Goal: Task Accomplishment & Management: Manage account settings

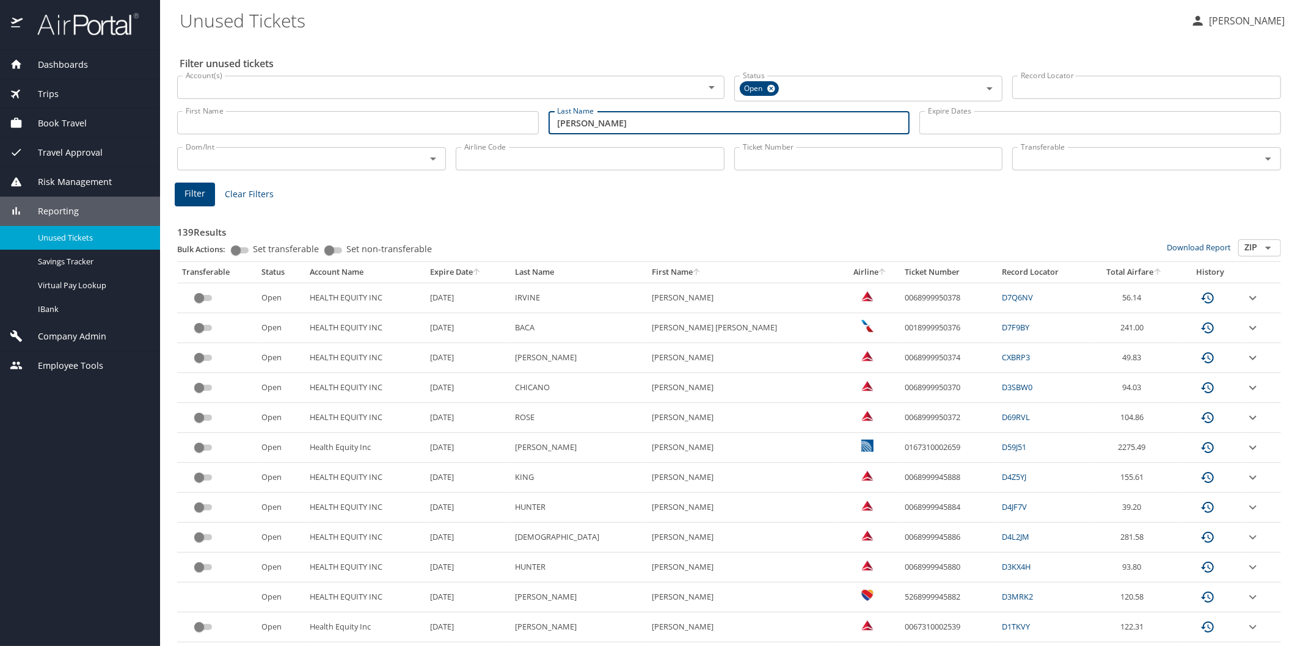
type input "cude"
click at [196, 194] on span "Filter" at bounding box center [194, 193] width 21 height 15
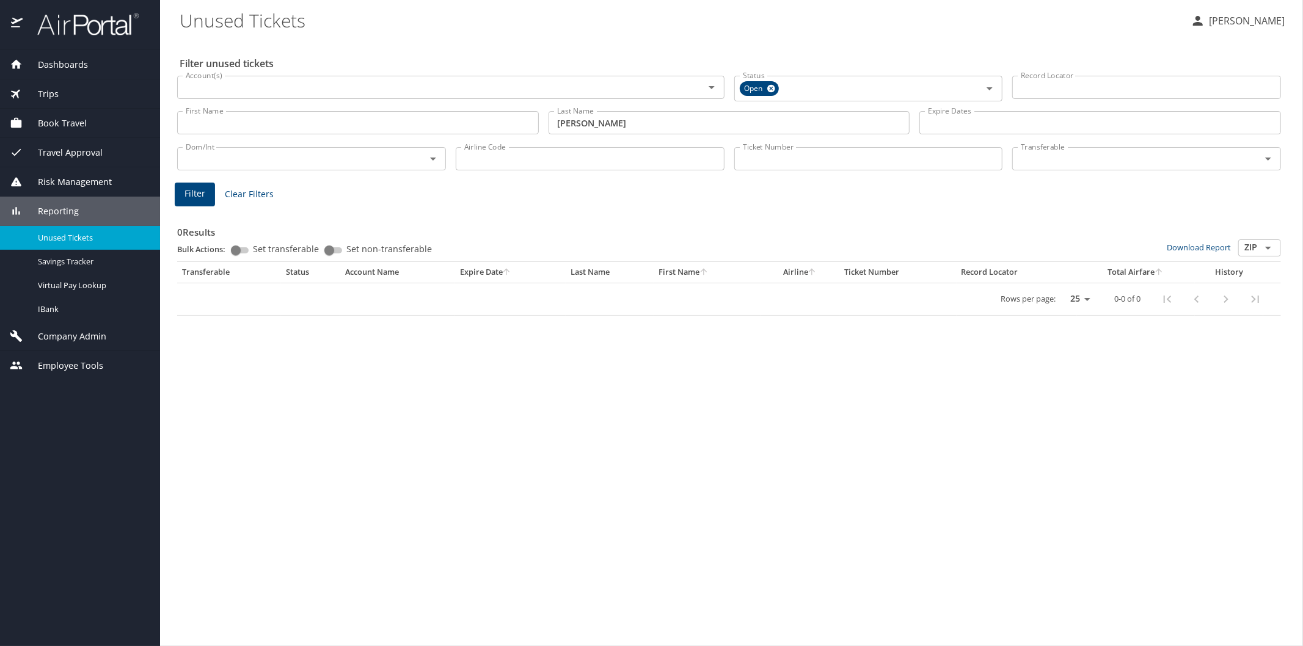
click at [92, 208] on div "Reporting" at bounding box center [80, 211] width 140 height 13
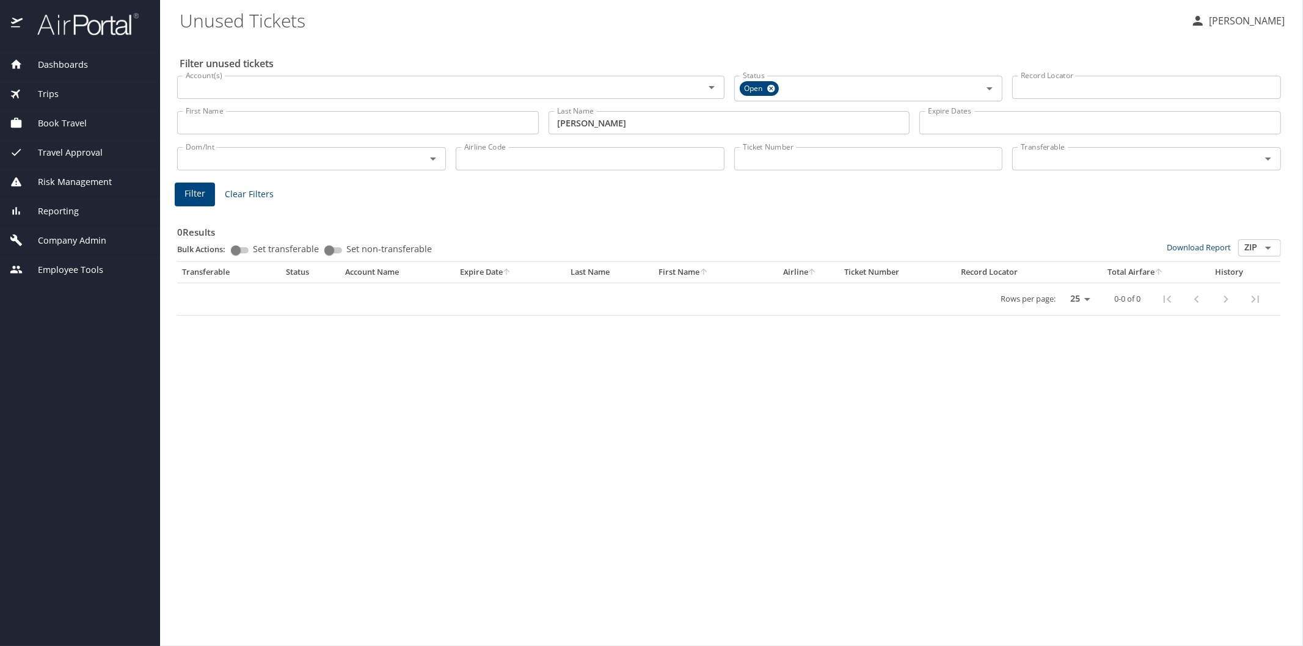
click at [87, 242] on span "Company Admin" at bounding box center [65, 240] width 84 height 13
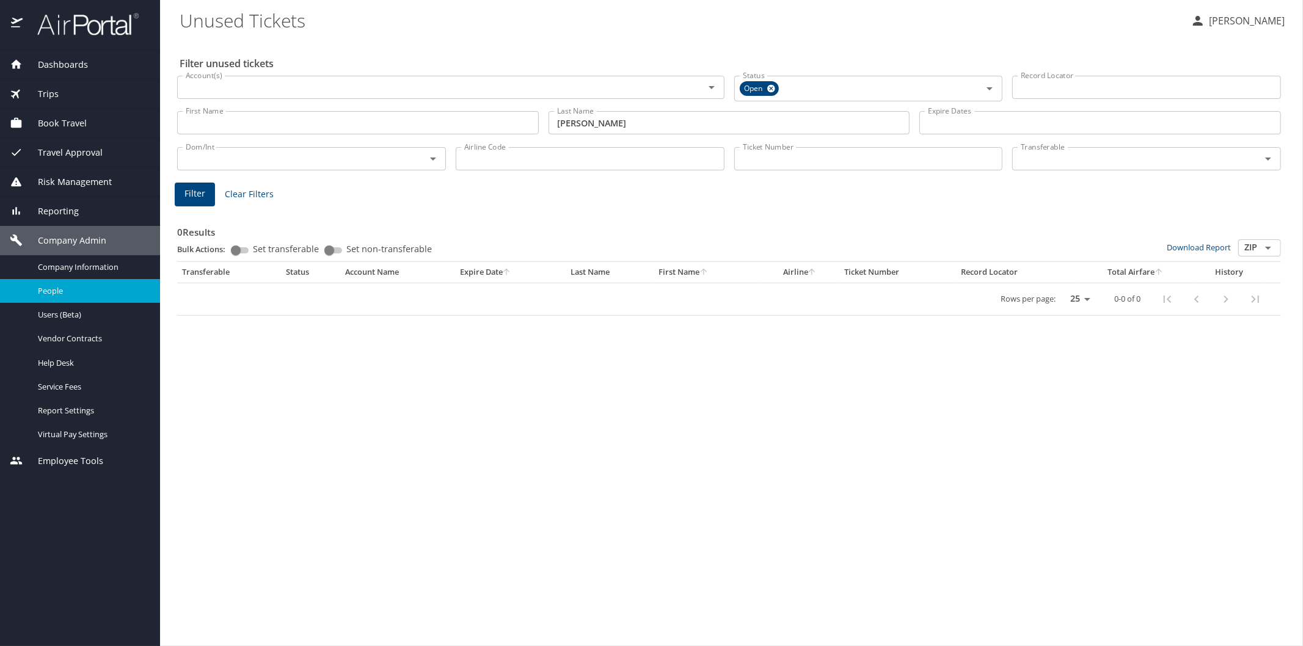
click at [69, 291] on span "People" at bounding box center [91, 291] width 107 height 12
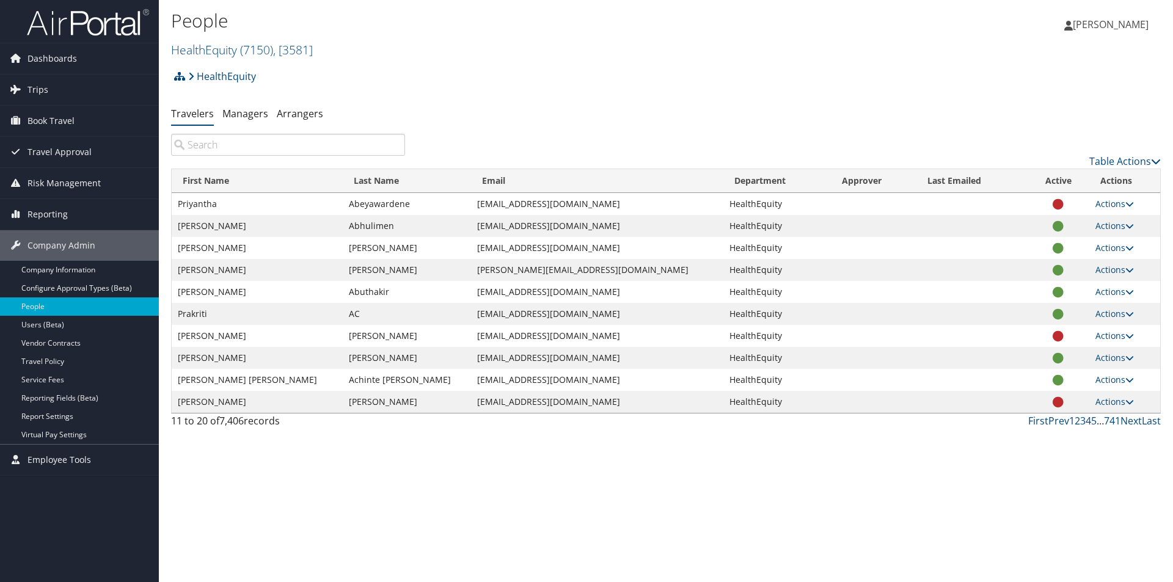
click at [230, 140] on input "search" at bounding box center [288, 145] width 234 height 22
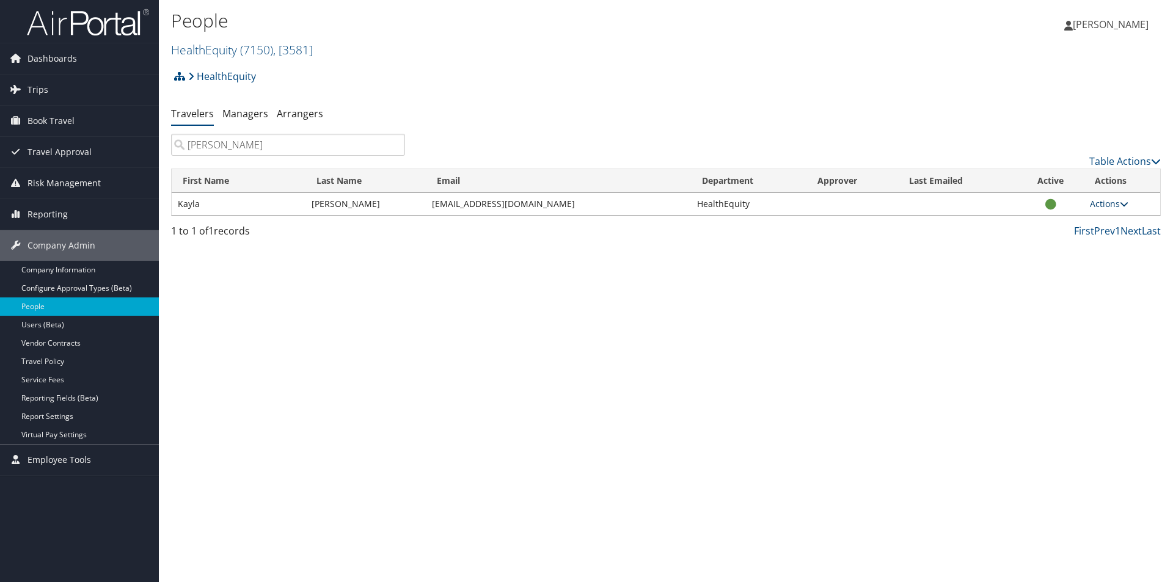
type input "[PERSON_NAME]"
click at [1111, 203] on link "Actions" at bounding box center [1108, 204] width 38 height 12
click at [1049, 242] on link "View Profile" at bounding box center [1069, 242] width 112 height 21
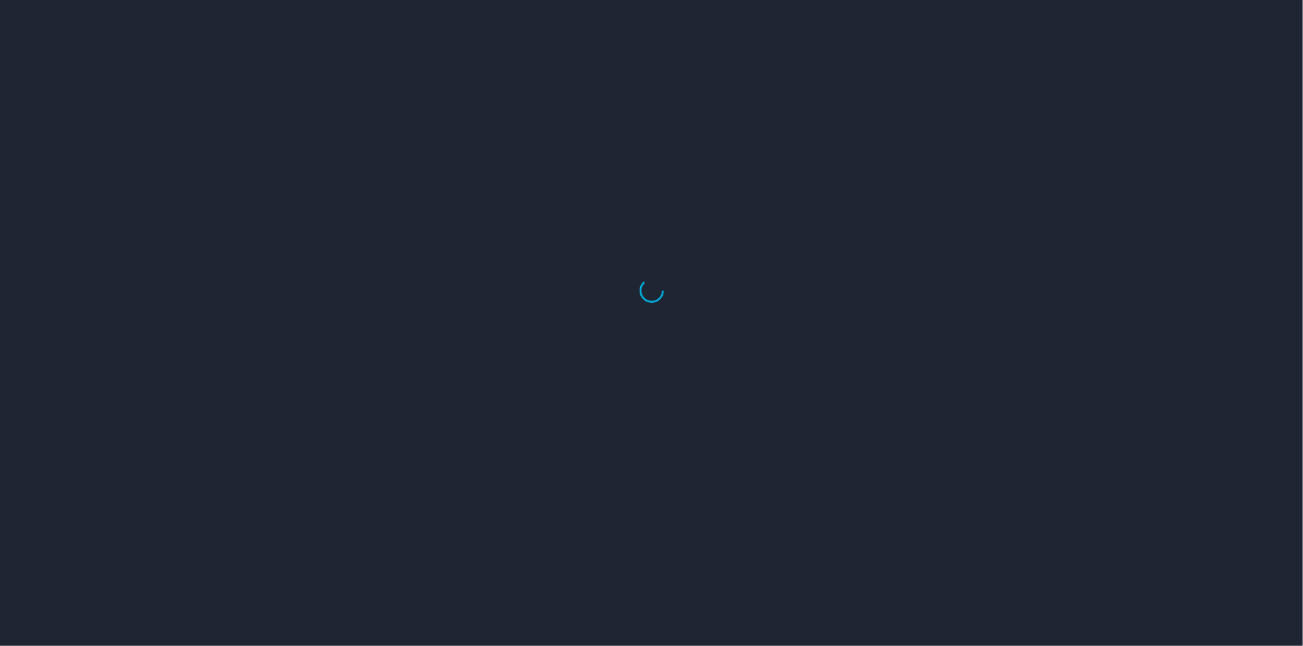
select select "US"
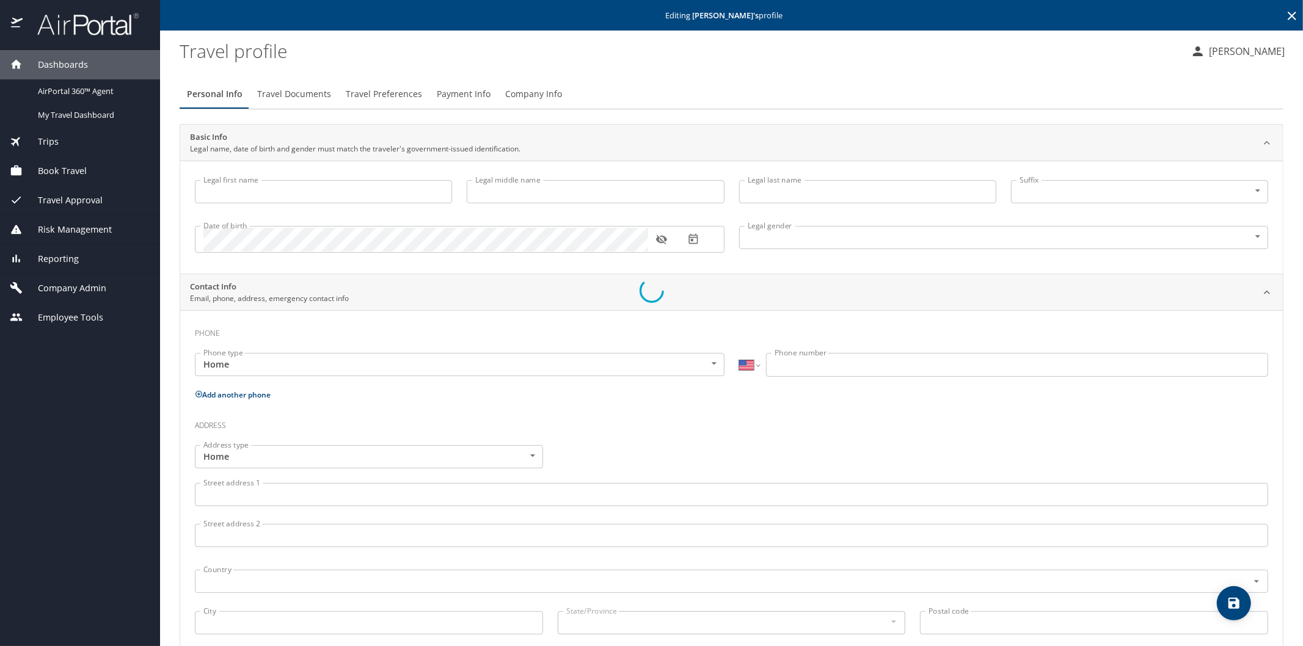
select select "US"
select select "LR"
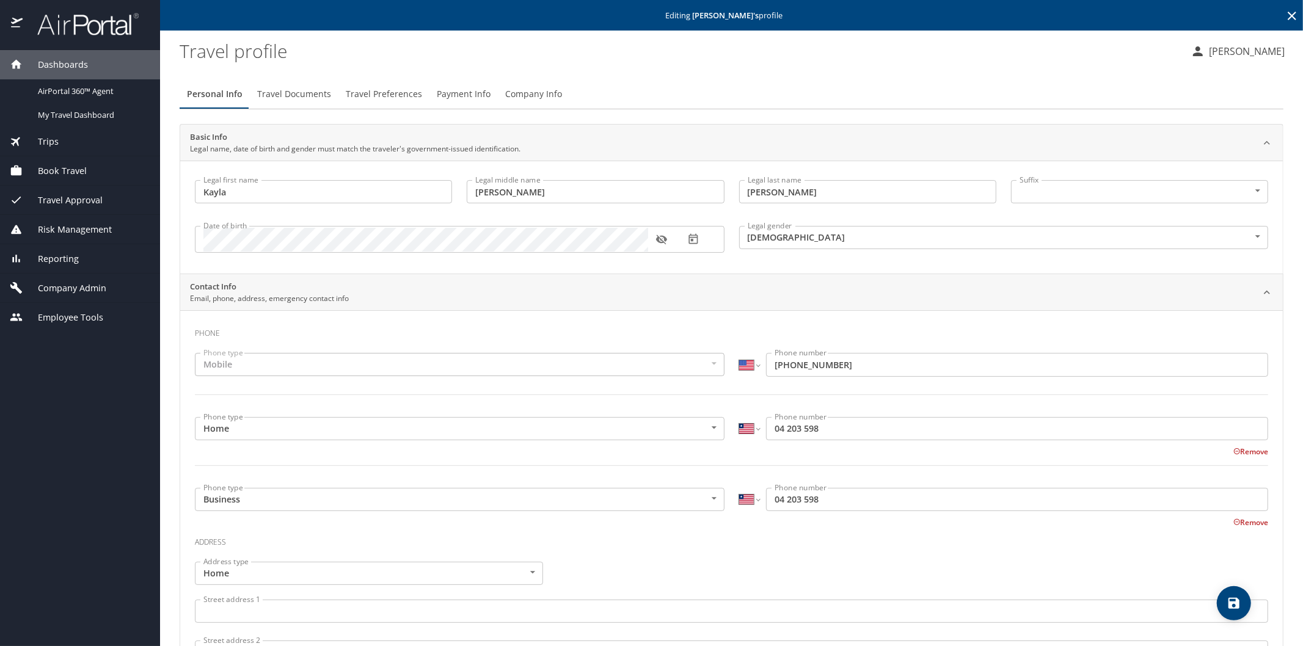
type input "Kayla"
type input "Marie"
type input "[PERSON_NAME]"
type input "Female"
click at [468, 90] on span "Payment Info" at bounding box center [464, 94] width 54 height 15
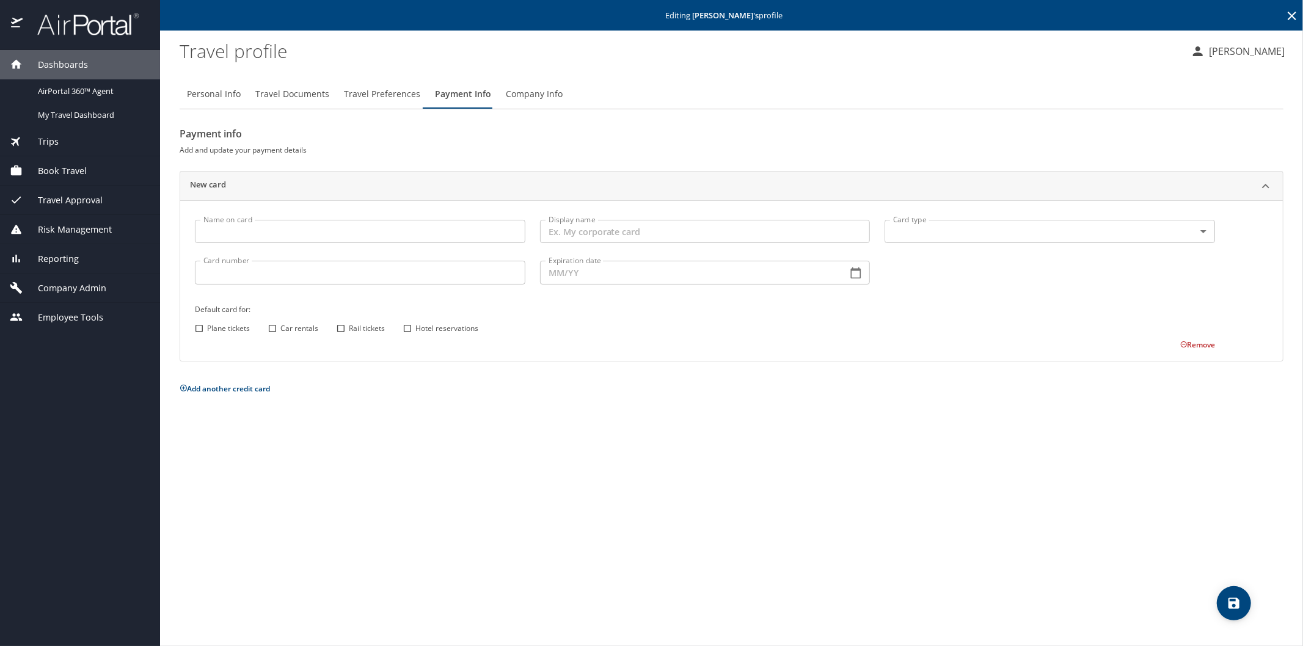
click at [1290, 12] on icon at bounding box center [1291, 16] width 15 height 15
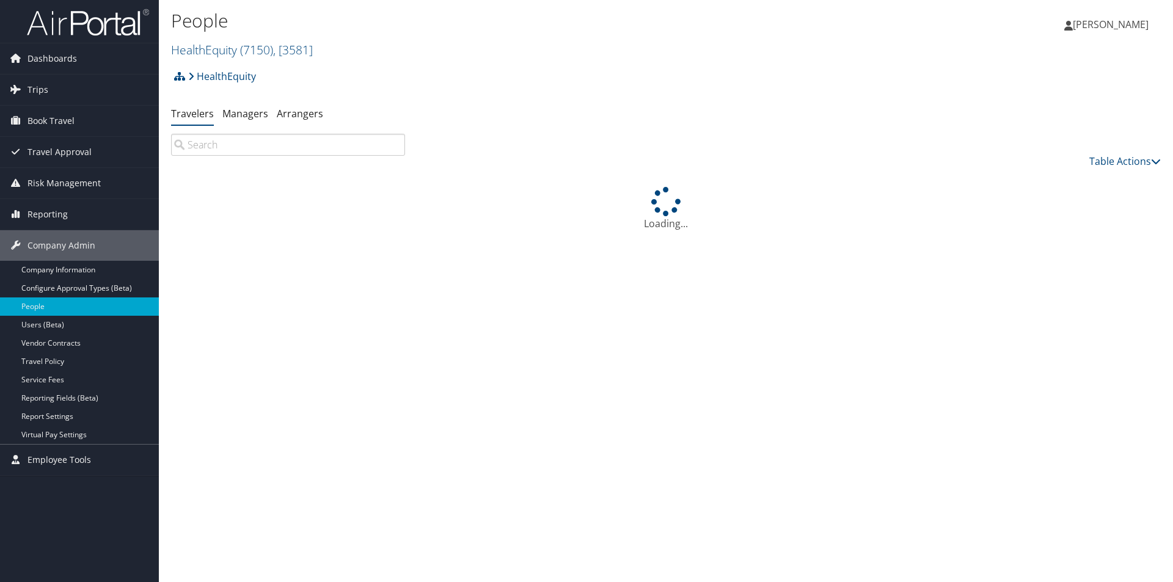
click at [206, 142] on input "search" at bounding box center [288, 145] width 234 height 22
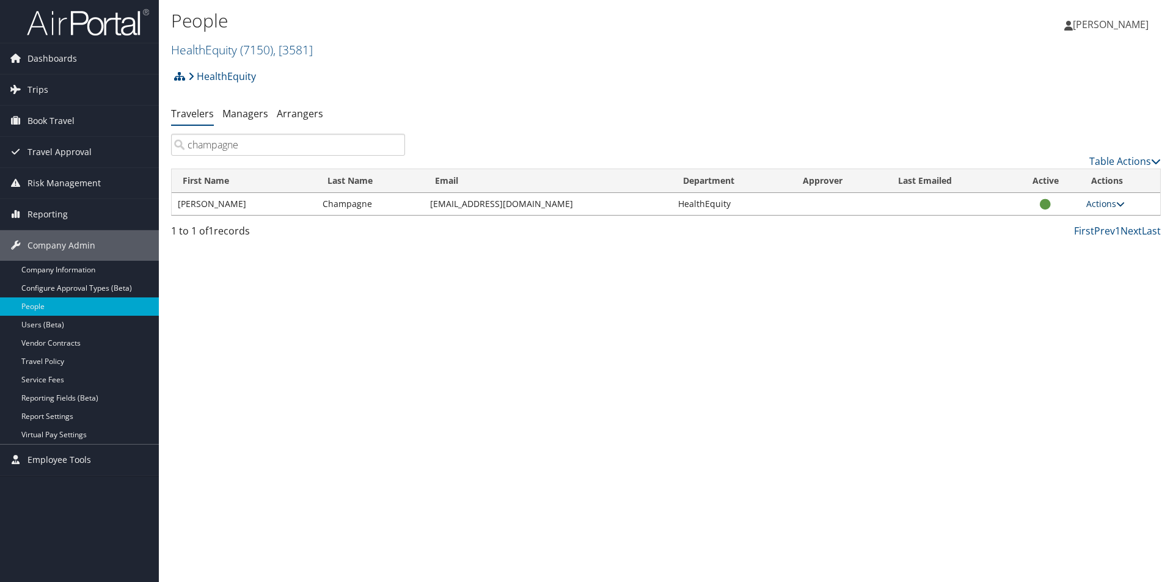
type input "champagne"
click at [1097, 200] on link "Actions" at bounding box center [1105, 204] width 38 height 12
click at [1063, 241] on link "View Profile" at bounding box center [1065, 242] width 112 height 21
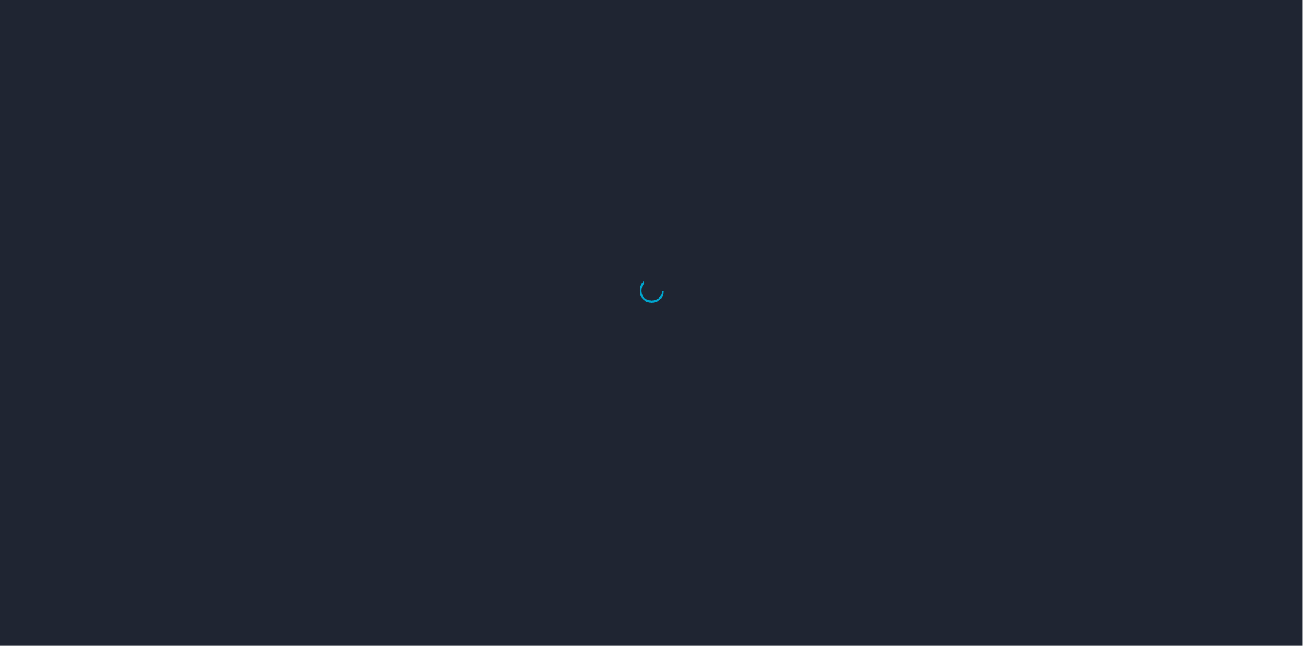
select select "US"
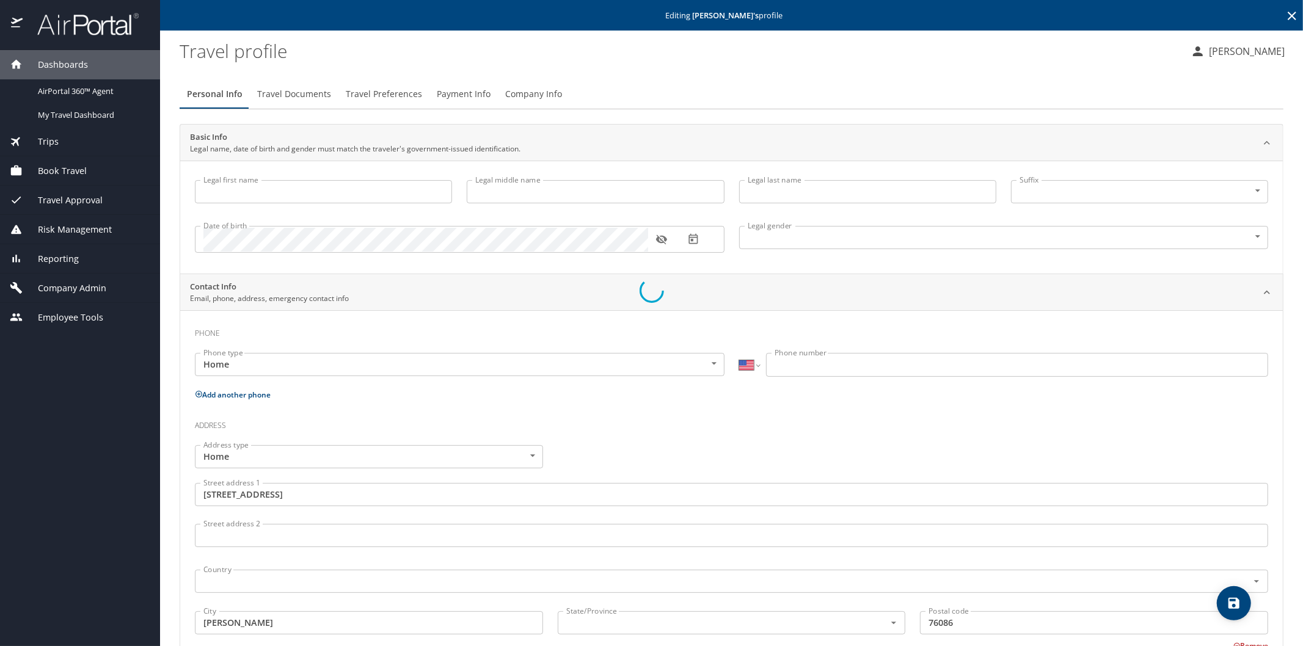
type input "Tina"
type input "Marie"
type input "Champagne"
type input "Female"
type input "Cody"
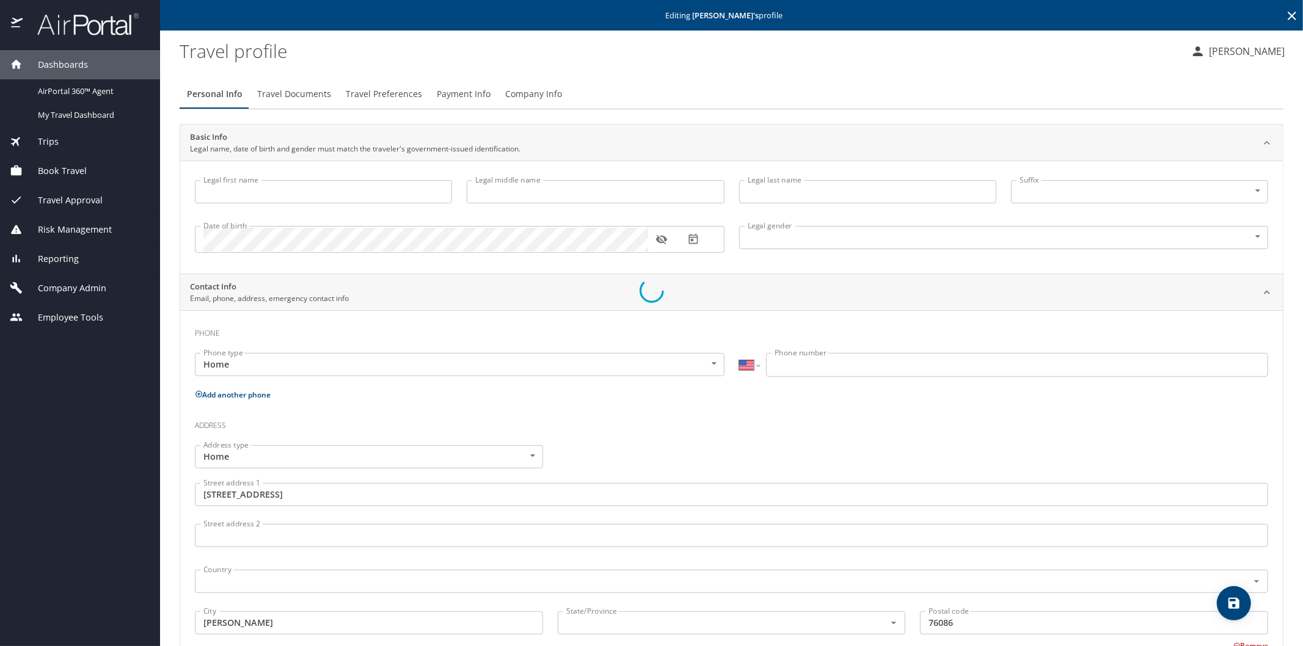
type input "Champagne"
select select "JP"
type input "79944444"
type input "United States of America"
type input "Texas"
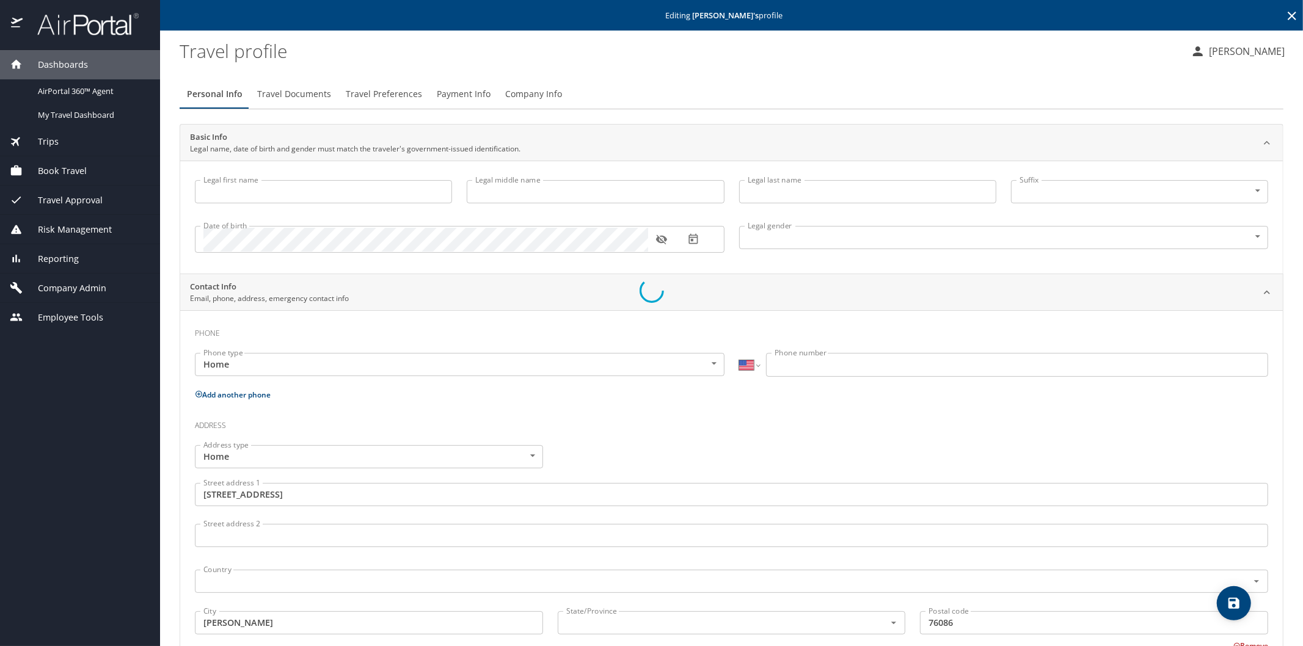
type input "United States of America"
type input "Texas"
type input "United States of America"
type input "Texas"
select select "US"
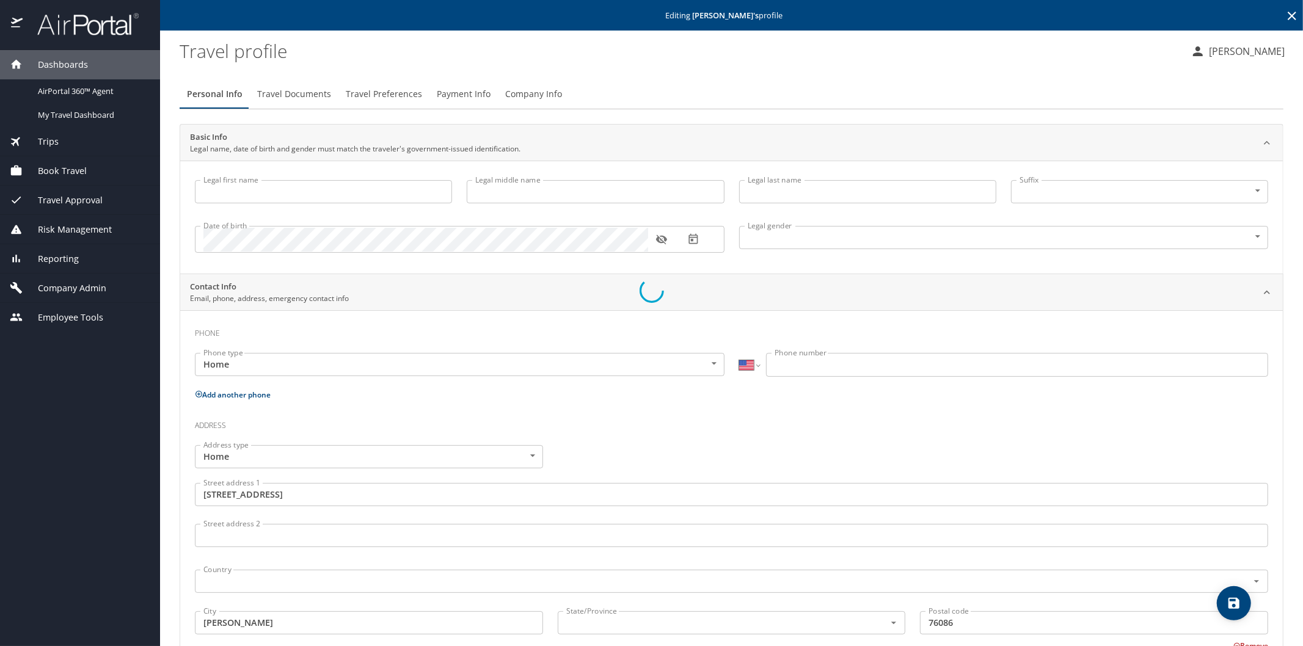
select select "US"
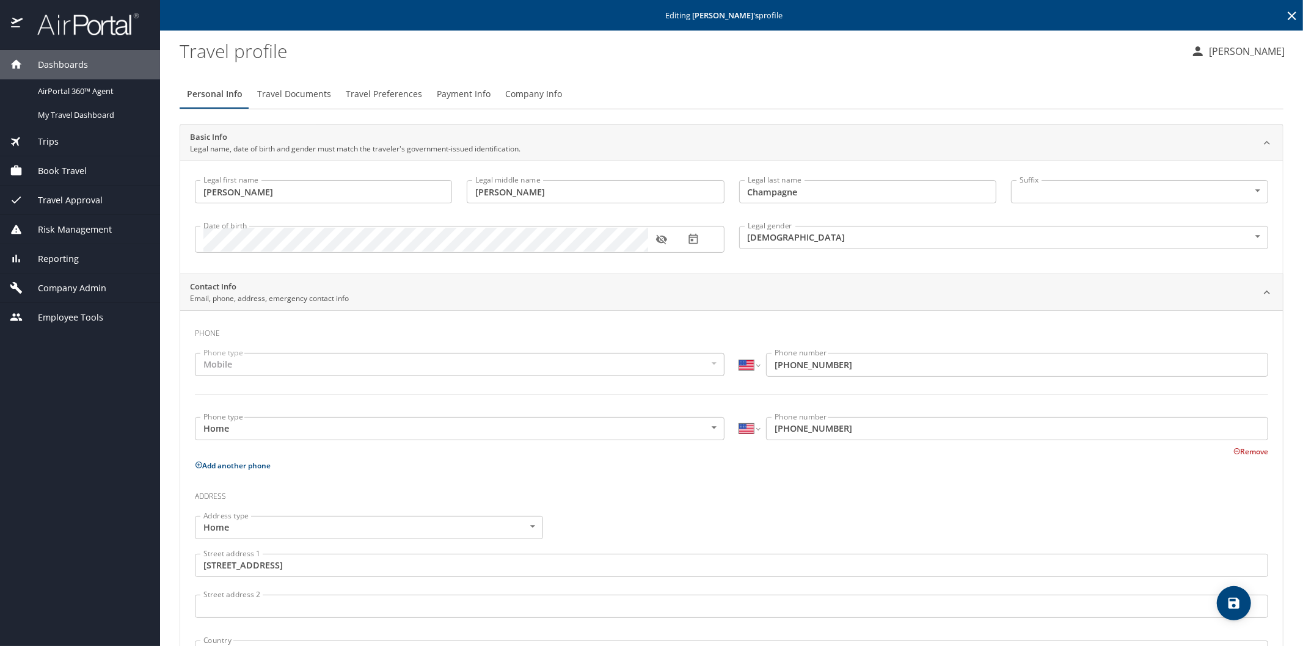
click at [1284, 16] on icon at bounding box center [1291, 16] width 15 height 15
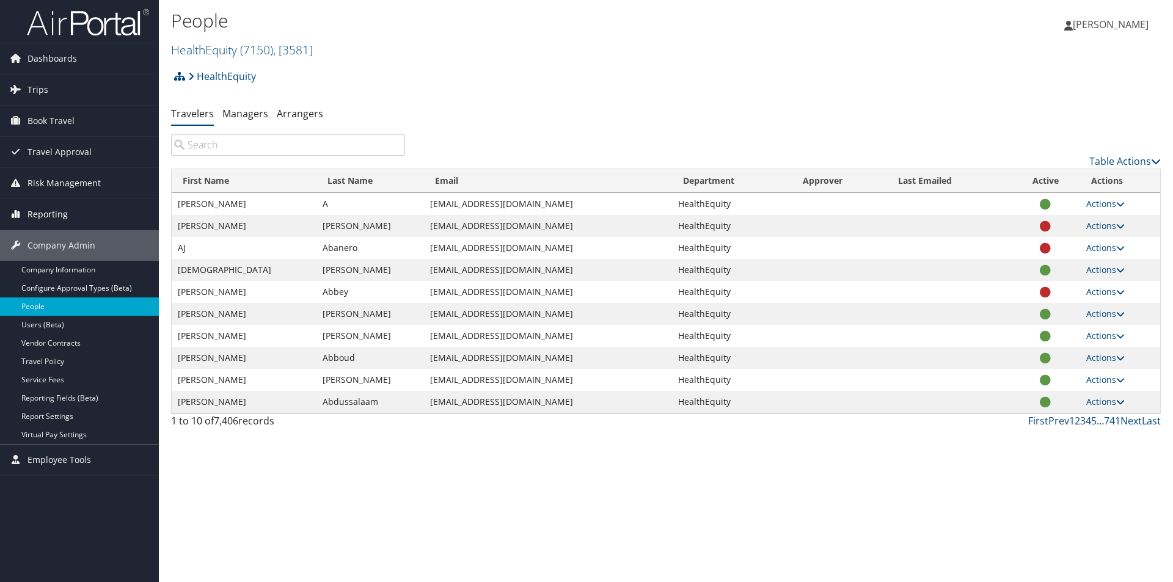
click at [53, 211] on span "Reporting" at bounding box center [47, 214] width 40 height 31
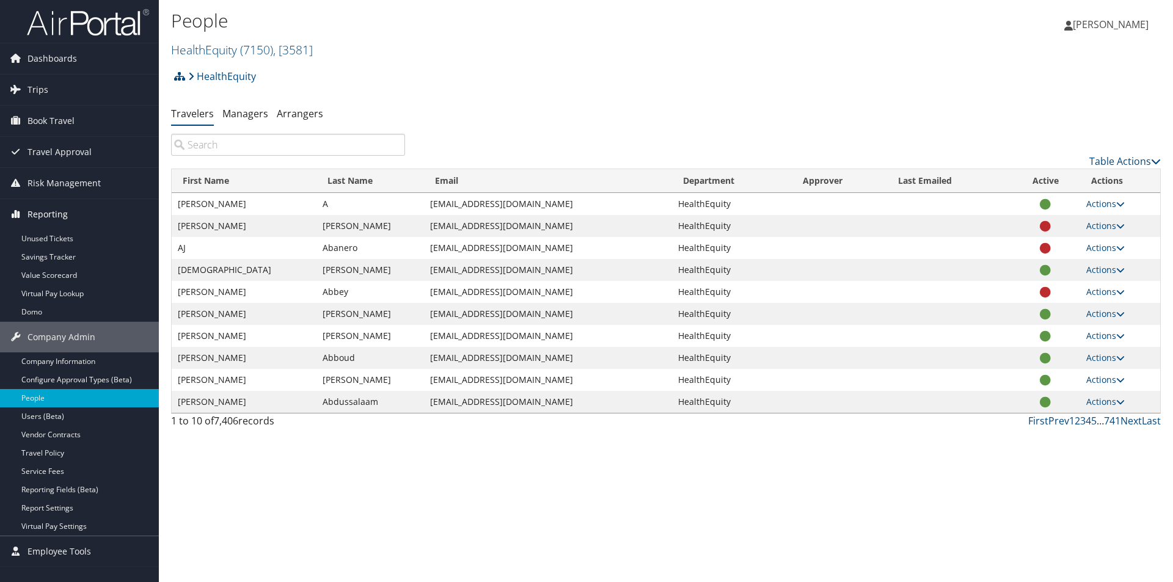
click at [53, 211] on span "Reporting" at bounding box center [47, 214] width 40 height 31
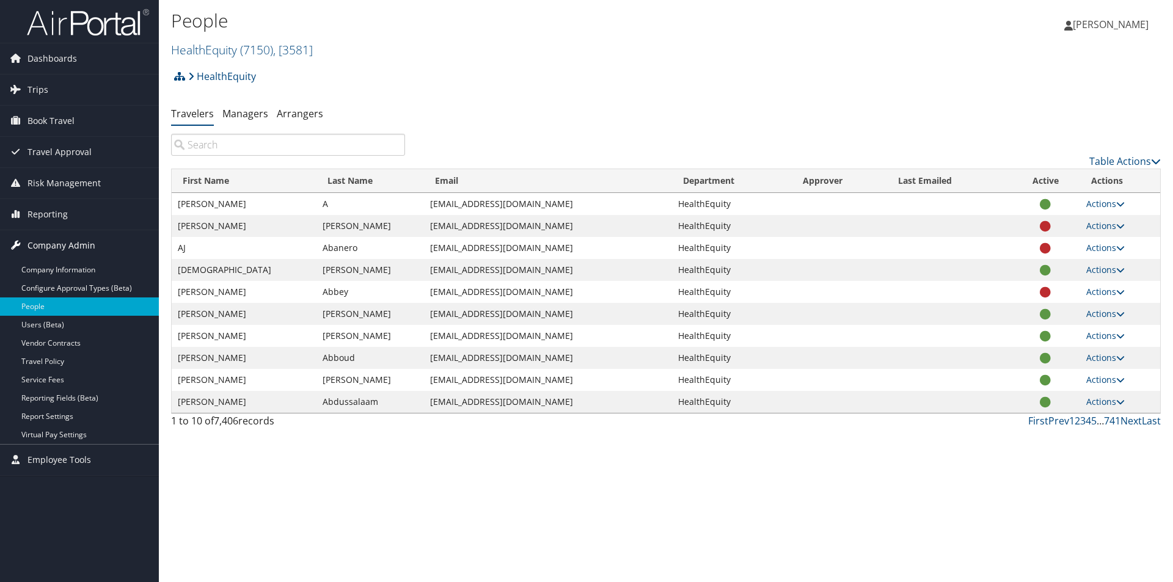
click at [49, 242] on span "Company Admin" at bounding box center [61, 245] width 68 height 31
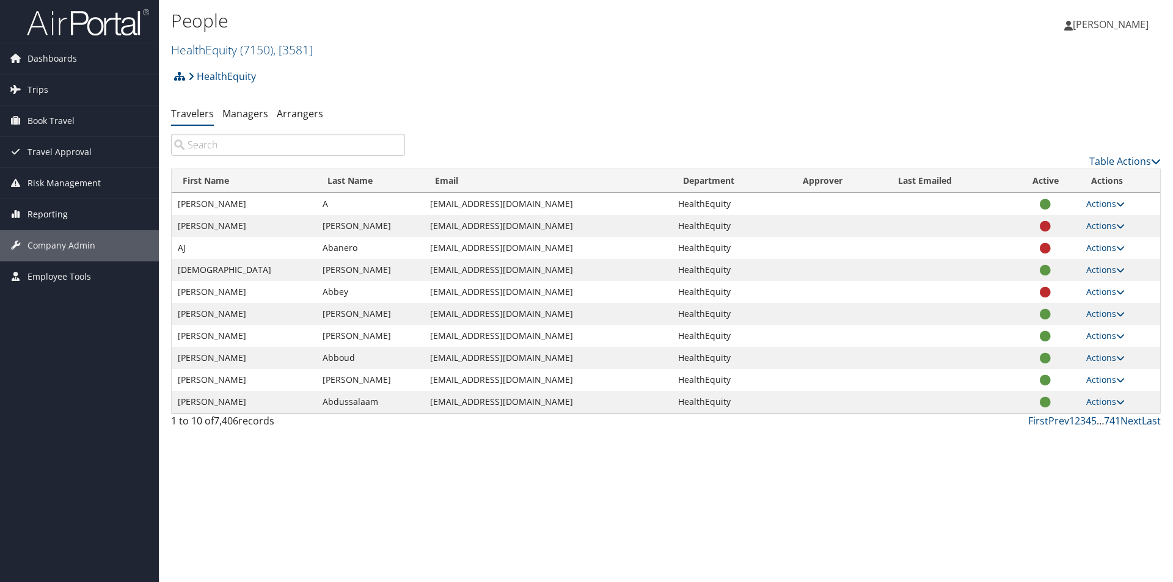
click at [49, 218] on span "Reporting" at bounding box center [47, 214] width 40 height 31
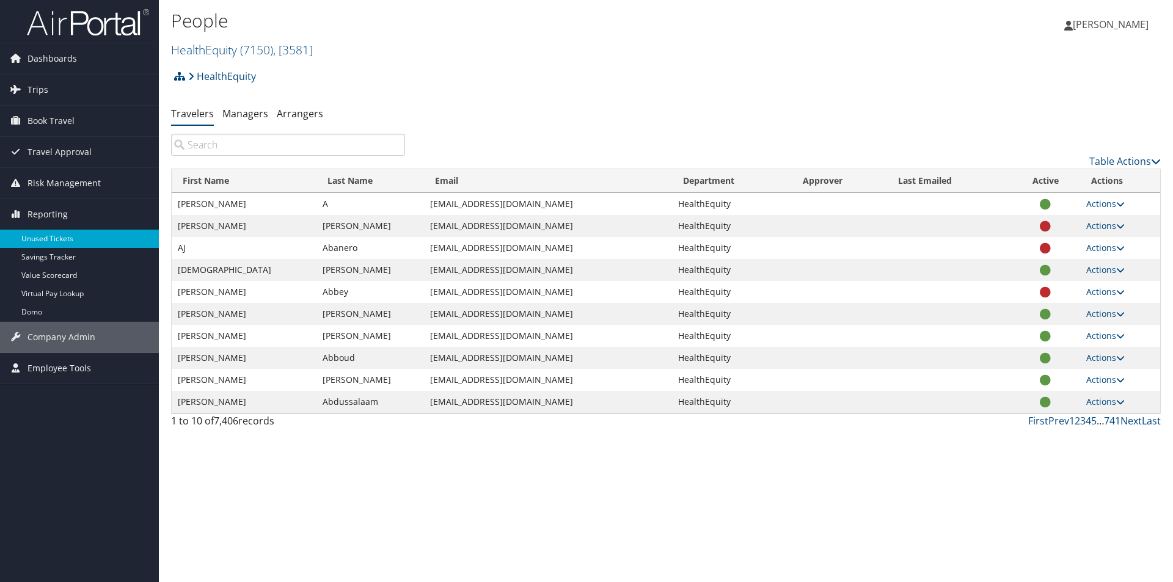
click at [51, 239] on link "Unused Tickets" at bounding box center [79, 239] width 159 height 18
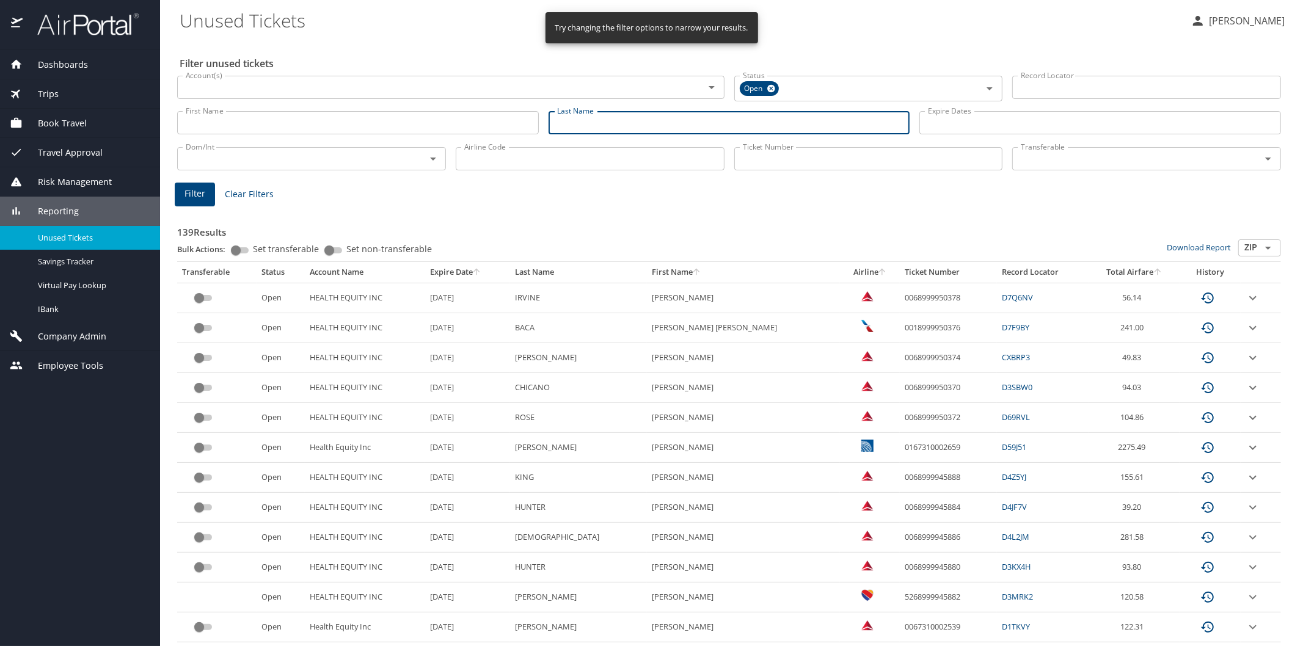
click at [551, 123] on input "Last Name" at bounding box center [729, 122] width 362 height 23
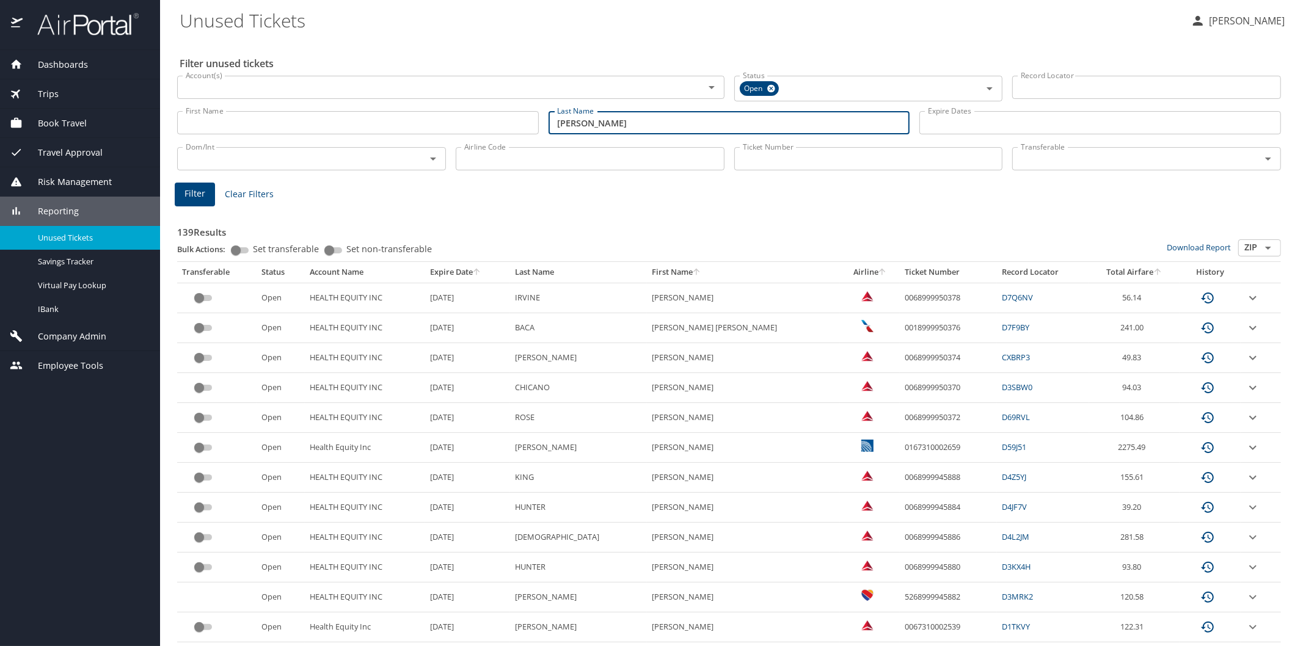
type input "[PERSON_NAME]"
click at [192, 196] on span "Filter" at bounding box center [194, 193] width 21 height 15
